Goal: Task Accomplishment & Management: Use online tool/utility

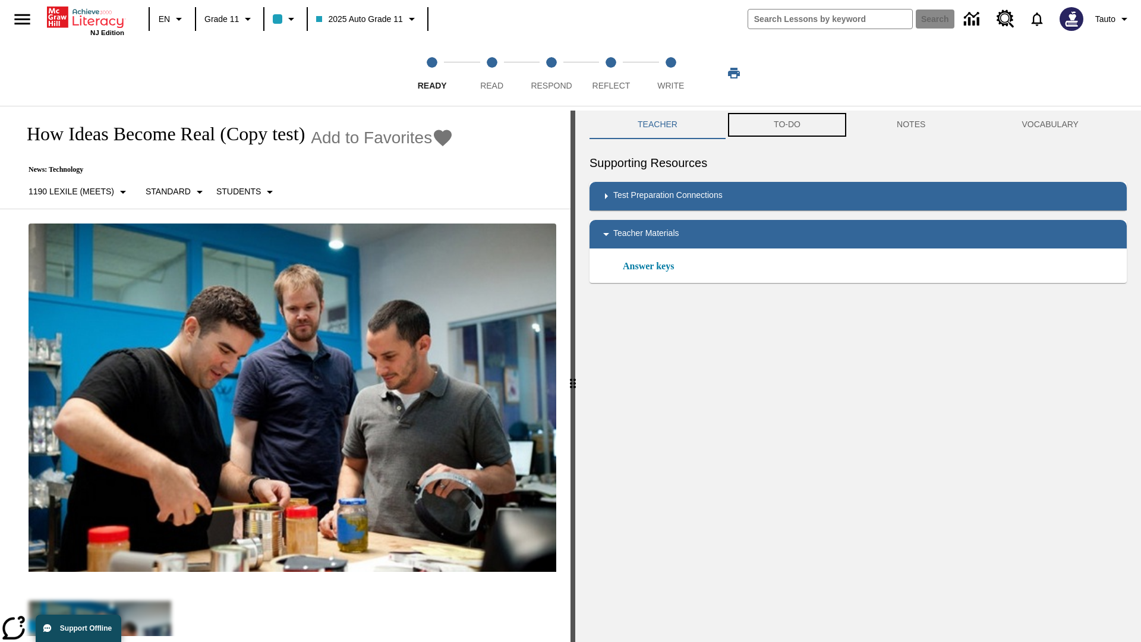
click at [788, 125] on button "TO-DO" at bounding box center [787, 125] width 123 height 29
